Goal: Use online tool/utility: Utilize a website feature to perform a specific function

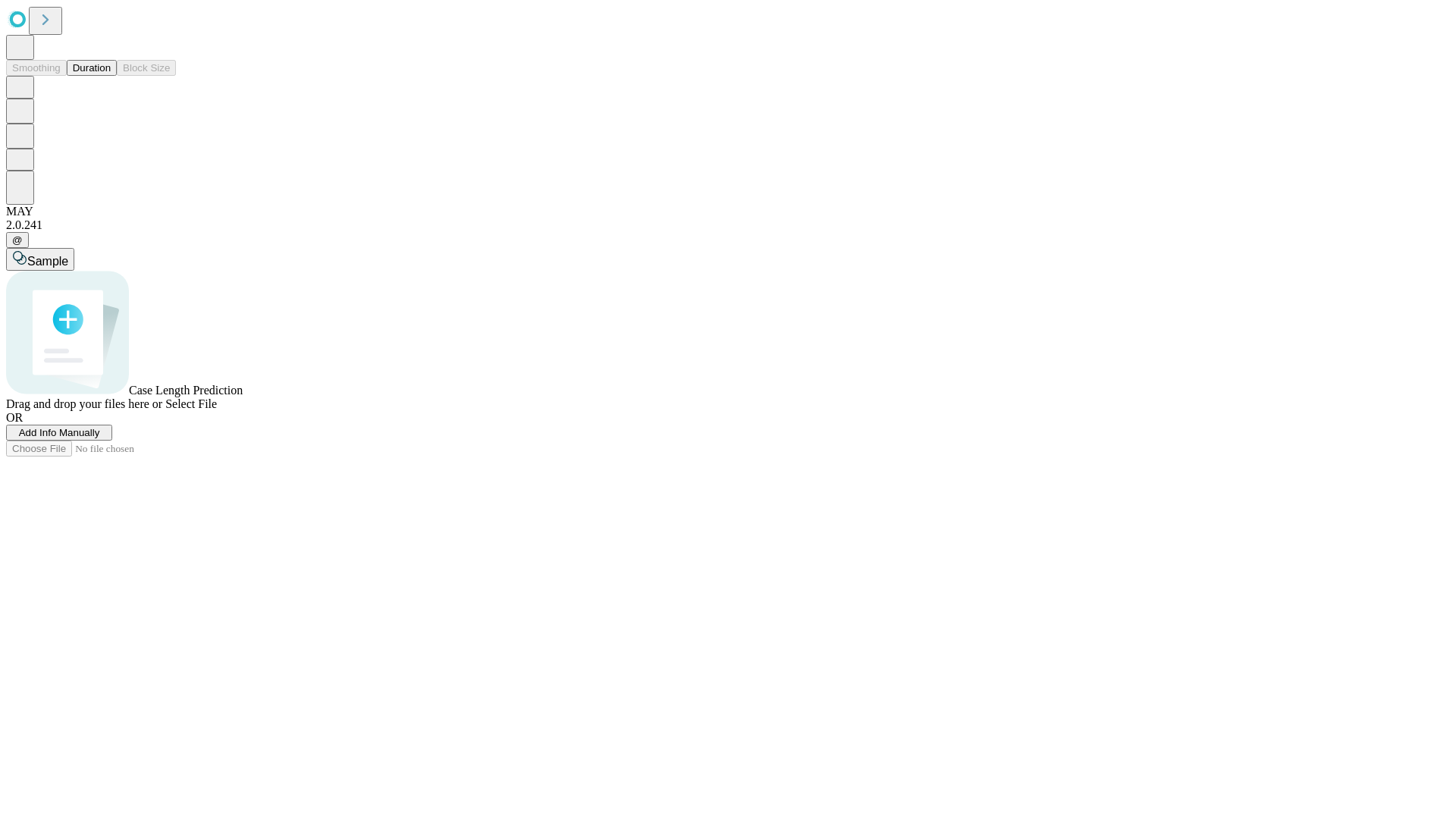
click at [110, 75] on button "Duration" at bounding box center [92, 68] width 50 height 15
click at [217, 410] on span "Select File" at bounding box center [191, 403] width 51 height 13
